Goal: Communication & Community: Answer question/provide support

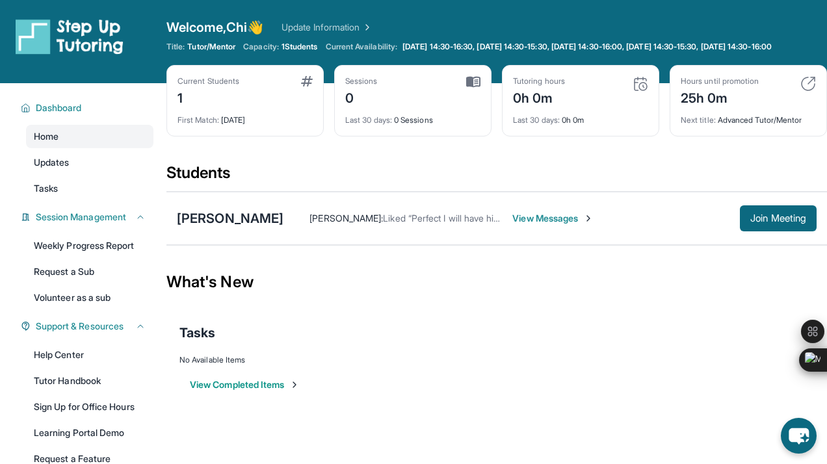
click at [551, 222] on div "[PERSON_NAME] : Liked “Perfect I will have him login at 4:30” View Messages Joi…" at bounding box center [549, 218] width 533 height 26
click at [551, 225] on span "View Messages" at bounding box center [552, 218] width 81 height 13
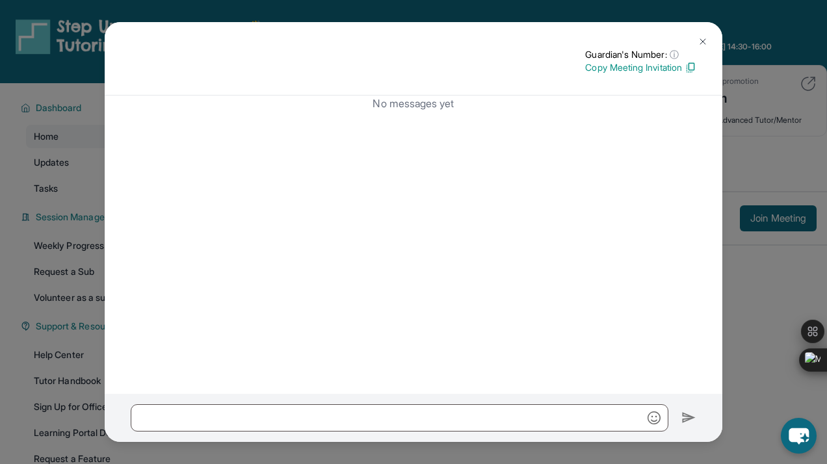
click at [673, 68] on p "Copy Meeting Invitation" at bounding box center [640, 67] width 111 height 13
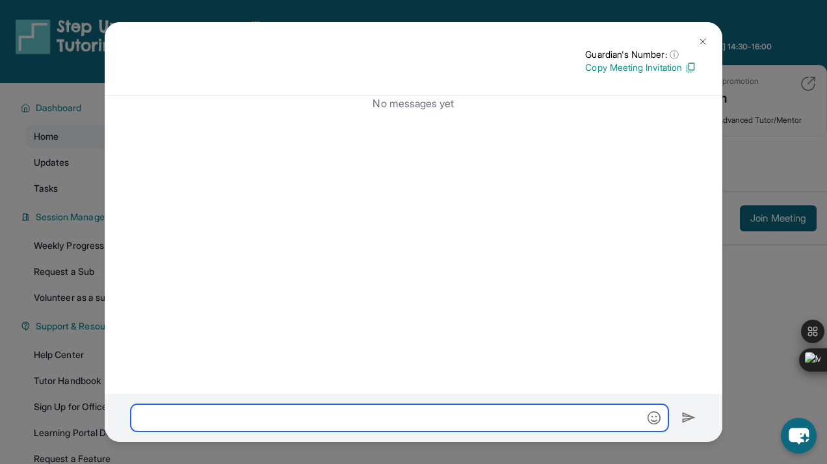
click at [508, 410] on input "text" at bounding box center [400, 417] width 538 height 27
paste input "**********"
type input "**********"
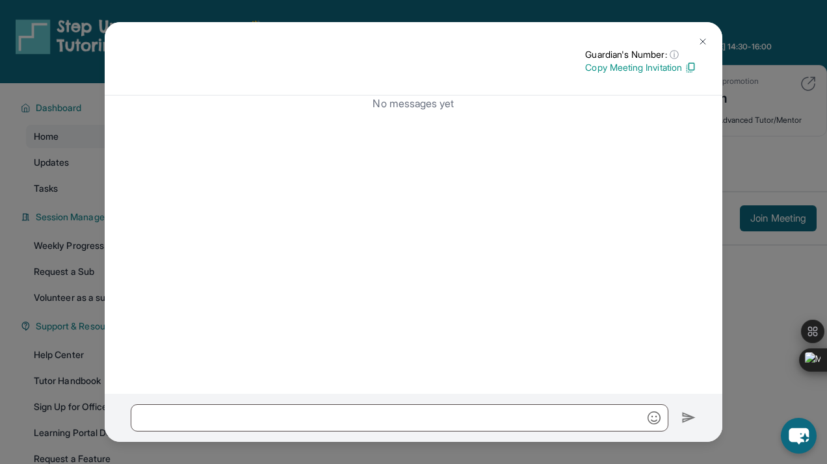
click at [705, 37] on img at bounding box center [703, 41] width 10 height 10
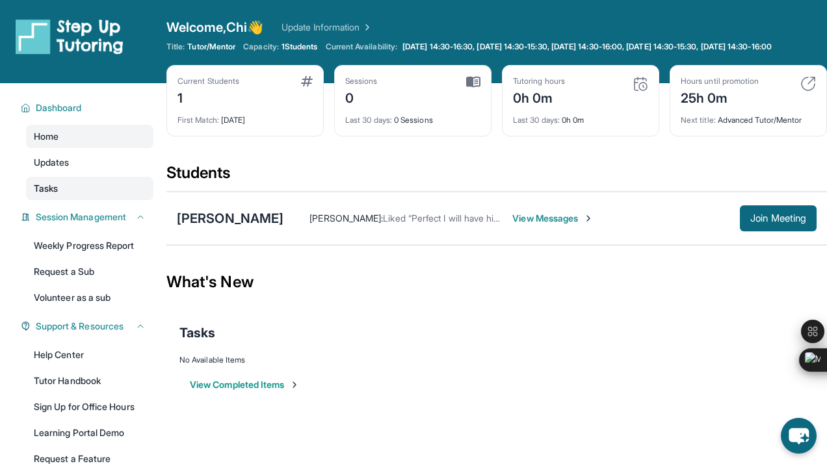
click at [106, 189] on link "Tasks" at bounding box center [89, 188] width 127 height 23
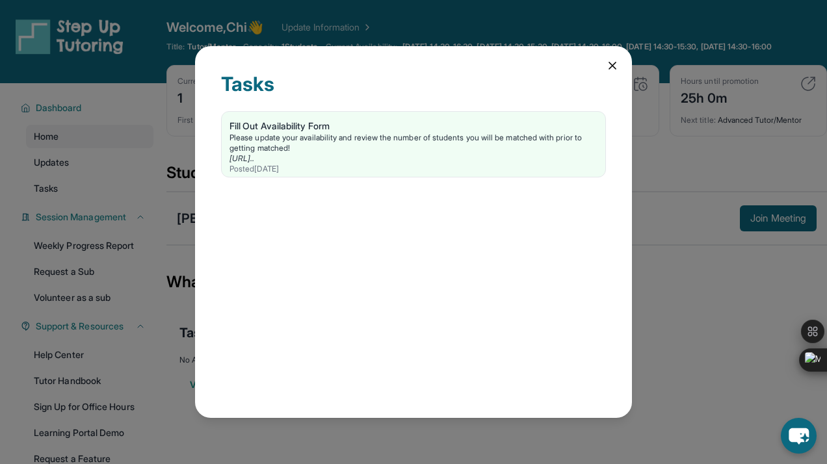
click at [120, 161] on div "Tasks Fill Out Availability Form Please update your availability and review the…" at bounding box center [413, 232] width 827 height 464
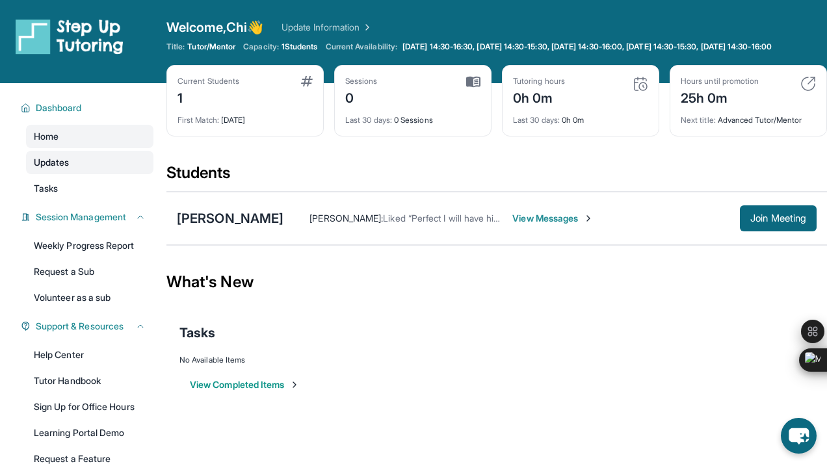
click at [117, 167] on link "Updates" at bounding box center [89, 162] width 127 height 23
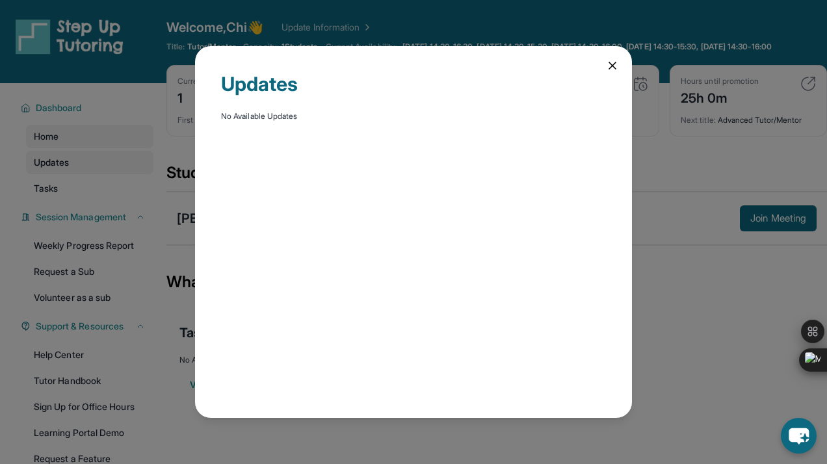
click at [117, 167] on div "Updates No Available Updates" at bounding box center [413, 232] width 827 height 464
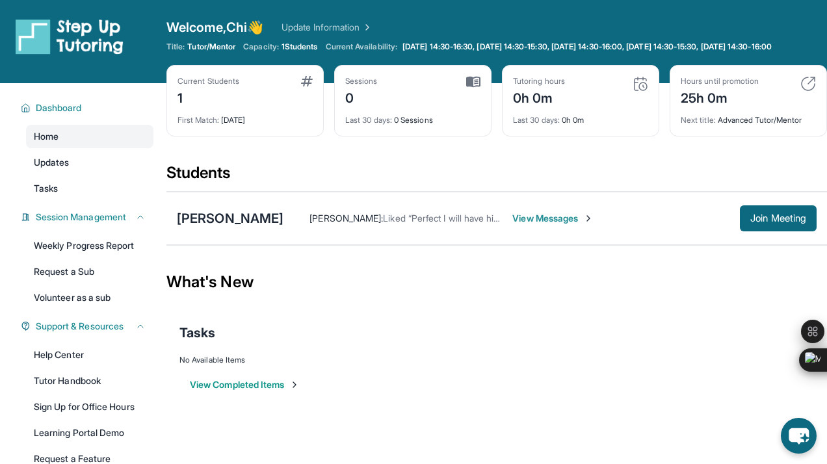
click at [641, 92] on img at bounding box center [641, 84] width 16 height 16
click at [480, 88] on img at bounding box center [473, 82] width 14 height 12
